Goal: Information Seeking & Learning: Check status

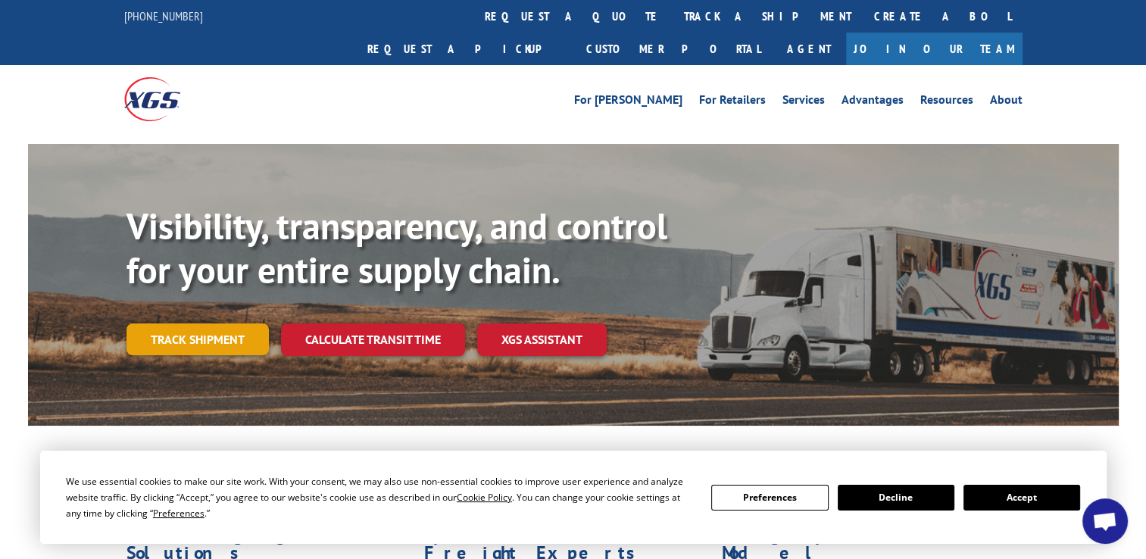
click at [176, 323] on link "Track shipment" at bounding box center [197, 339] width 142 height 32
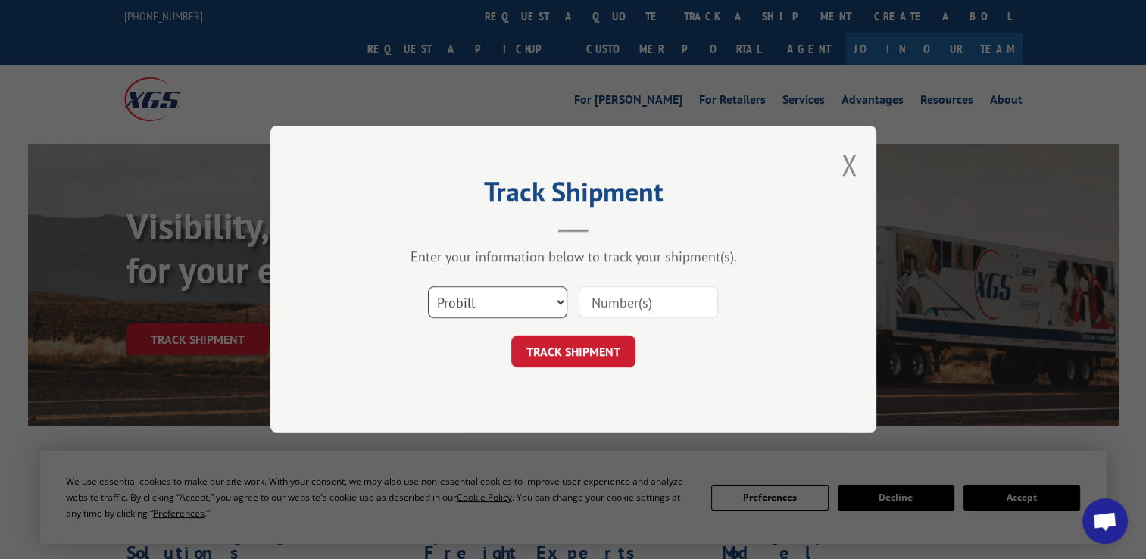
click at [494, 301] on select "Select category... Probill BOL PO" at bounding box center [497, 303] width 139 height 32
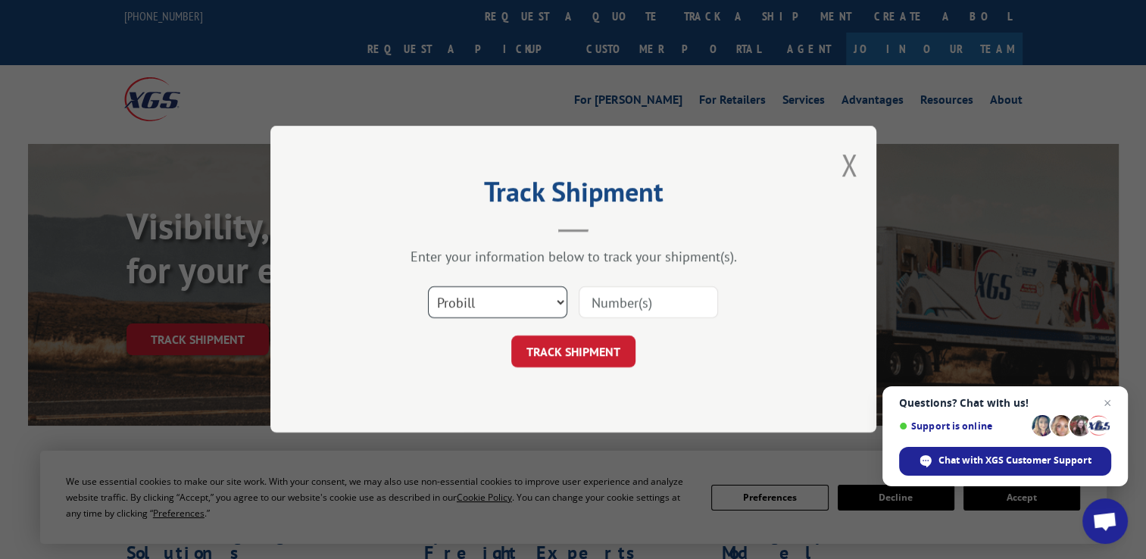
select select "bol"
click at [428, 287] on select "Select category... Probill BOL PO" at bounding box center [497, 303] width 139 height 32
click at [643, 299] on input at bounding box center [647, 303] width 139 height 32
type input "5876144"
click at [554, 347] on button "TRACK SHIPMENT" at bounding box center [573, 352] width 124 height 32
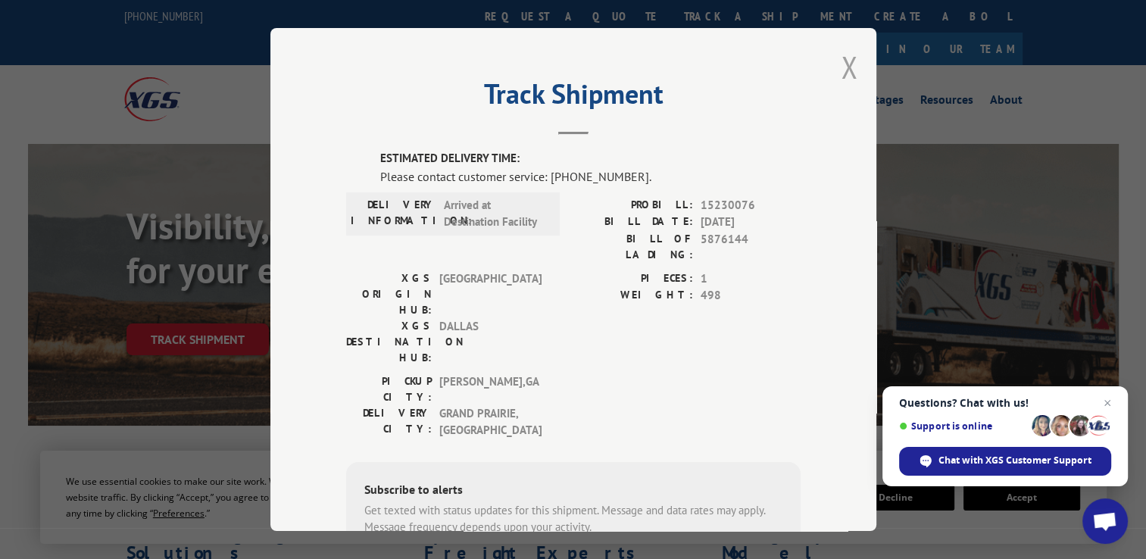
click at [842, 65] on button "Close modal" at bounding box center [848, 67] width 17 height 40
